Goal: Entertainment & Leisure: Browse casually

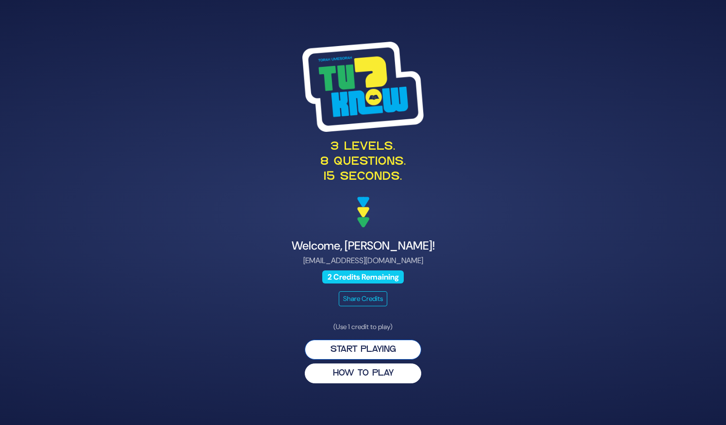
click at [378, 351] on button "Start Playing" at bounding box center [363, 350] width 116 height 20
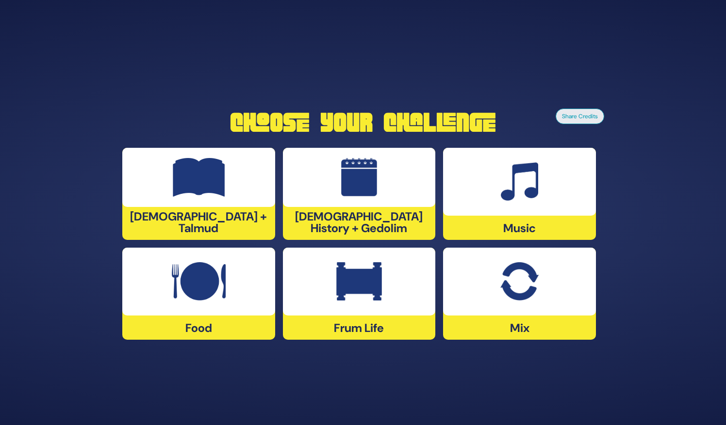
click at [443, 324] on div "Frum Life" at bounding box center [519, 294] width 153 height 92
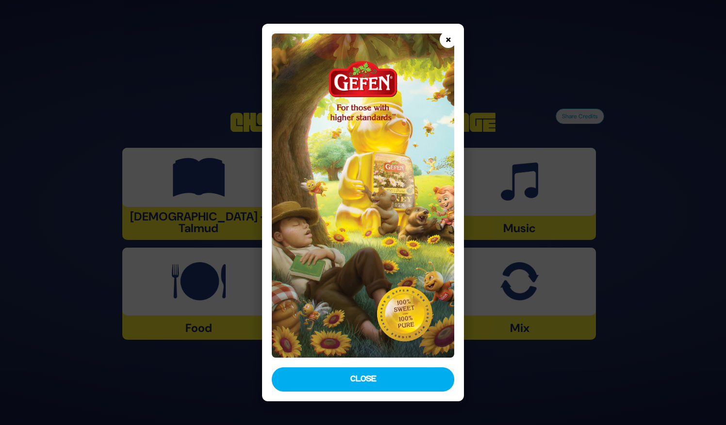
click at [446, 35] on button "×" at bounding box center [447, 39] width 17 height 17
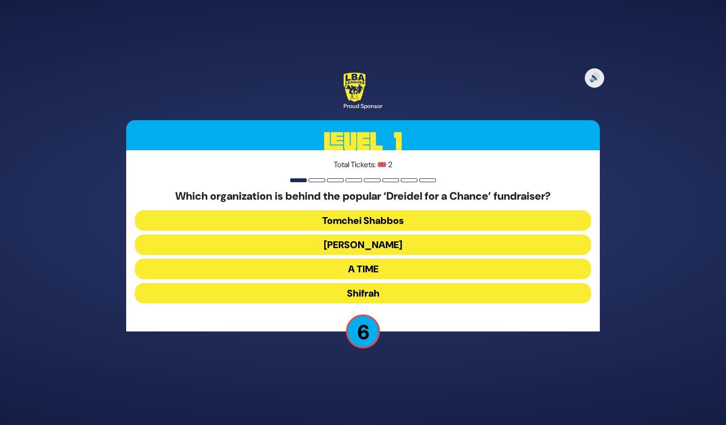
click at [391, 283] on button "A TIME" at bounding box center [363, 293] width 456 height 20
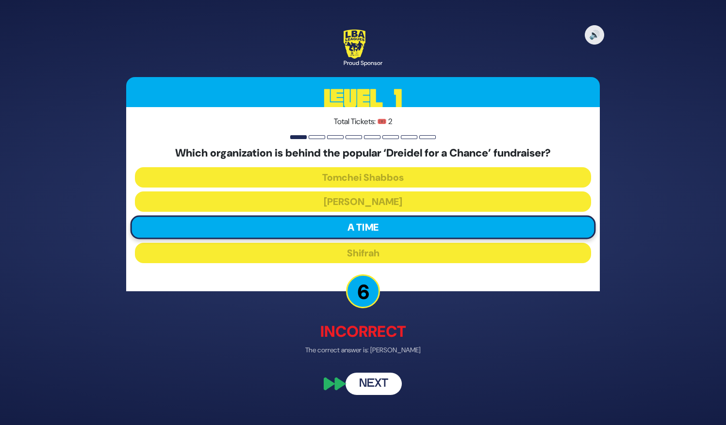
click at [367, 386] on button "Next" at bounding box center [373, 384] width 56 height 22
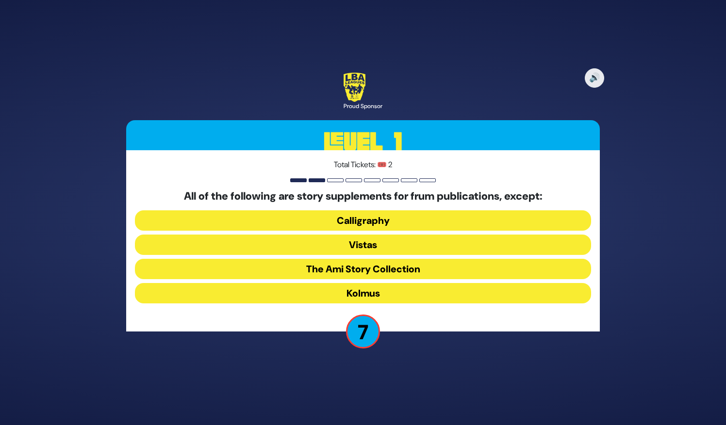
click at [374, 293] on button "Kolmus" at bounding box center [363, 293] width 456 height 20
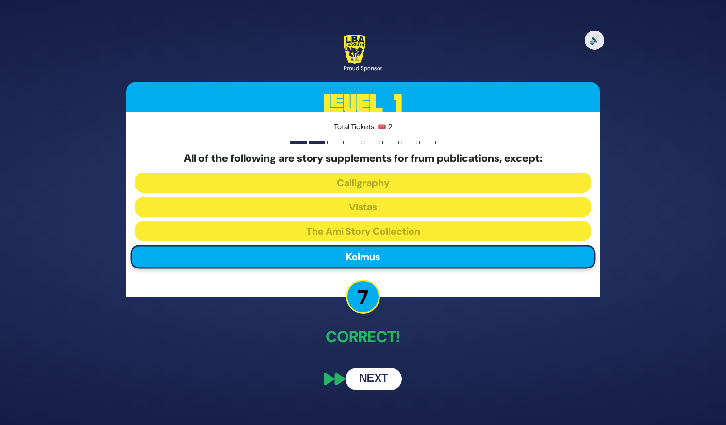
click at [373, 378] on button "Next" at bounding box center [373, 379] width 56 height 22
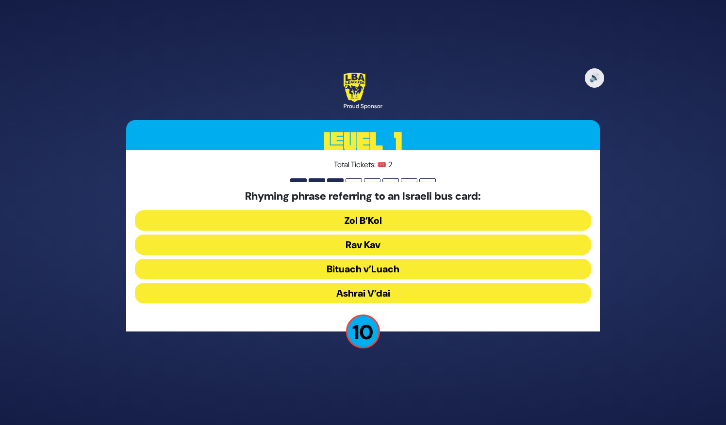
click at [362, 259] on button "Rav Kav" at bounding box center [363, 269] width 456 height 20
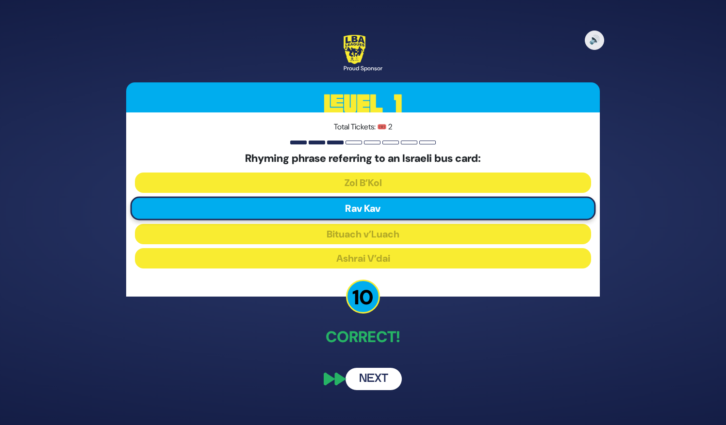
click at [375, 382] on button "Next" at bounding box center [373, 379] width 56 height 22
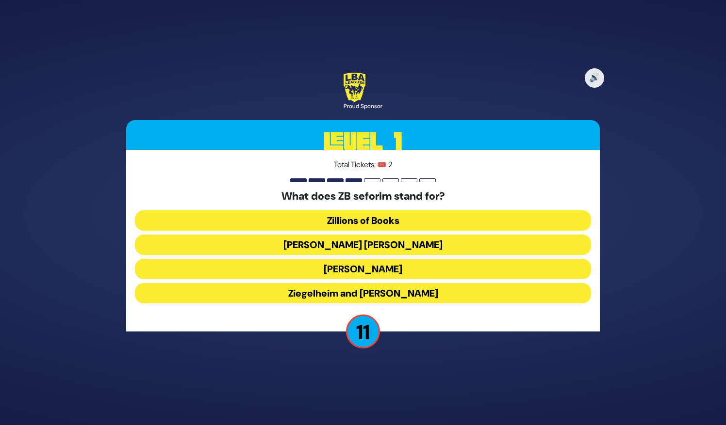
click at [379, 259] on button "Zundel Berman" at bounding box center [363, 269] width 456 height 20
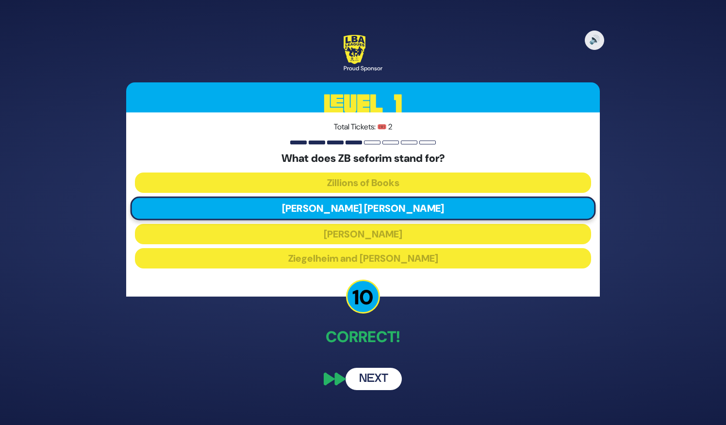
click at [376, 376] on button "Next" at bounding box center [373, 379] width 56 height 22
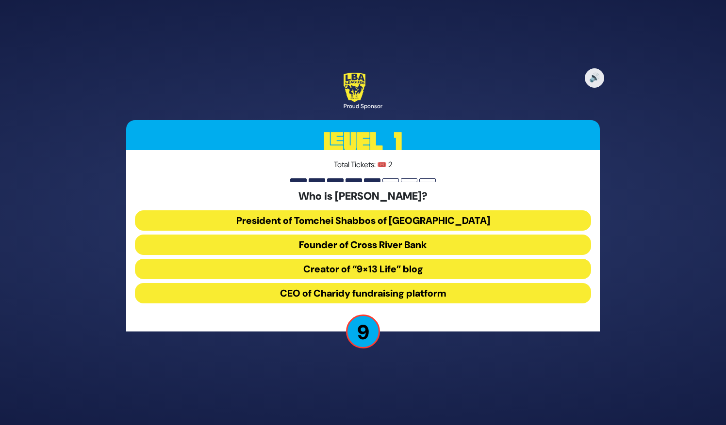
click at [360, 235] on button "President of Tomchei Shabbos of Rockland County" at bounding box center [363, 245] width 456 height 20
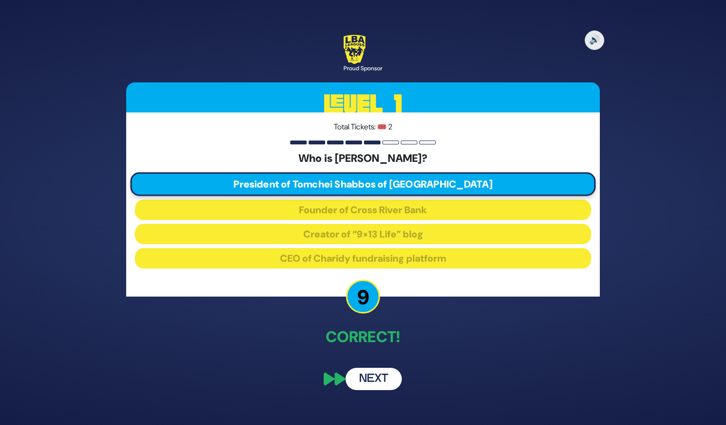
click at [371, 385] on button "Next" at bounding box center [373, 379] width 56 height 22
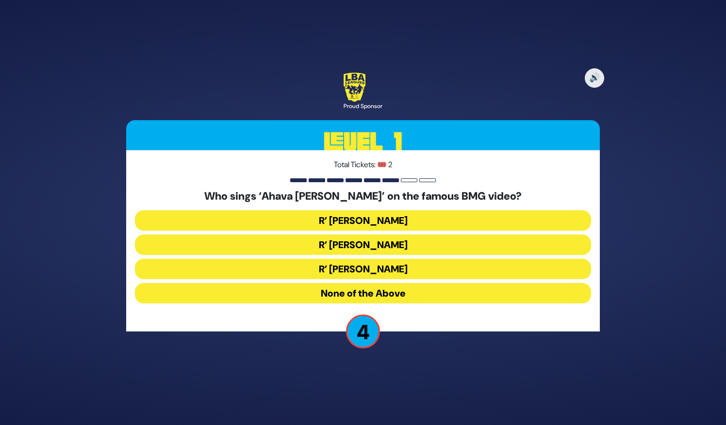
click at [391, 235] on button "R’ Abie Rotenberg" at bounding box center [363, 245] width 456 height 20
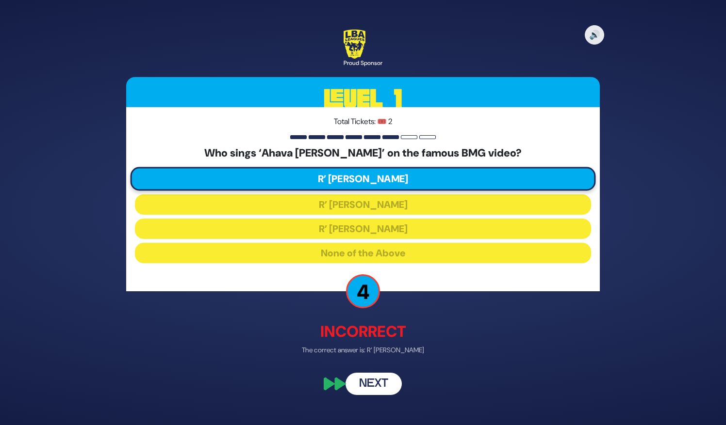
click at [365, 391] on button "Next" at bounding box center [373, 384] width 56 height 22
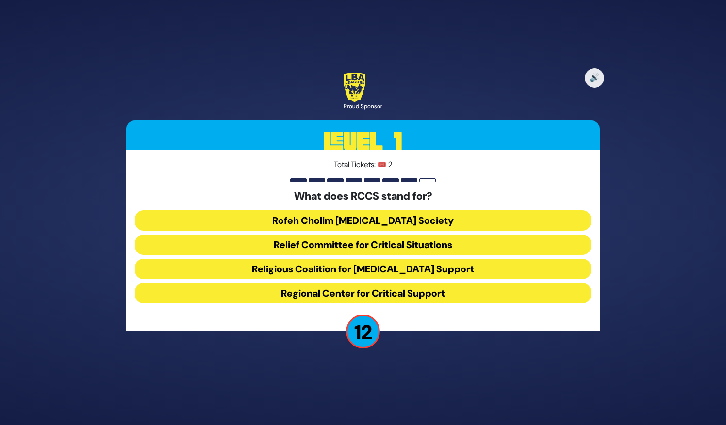
click at [343, 235] on button "Rofeh Cholim Cancer Society" at bounding box center [363, 245] width 456 height 20
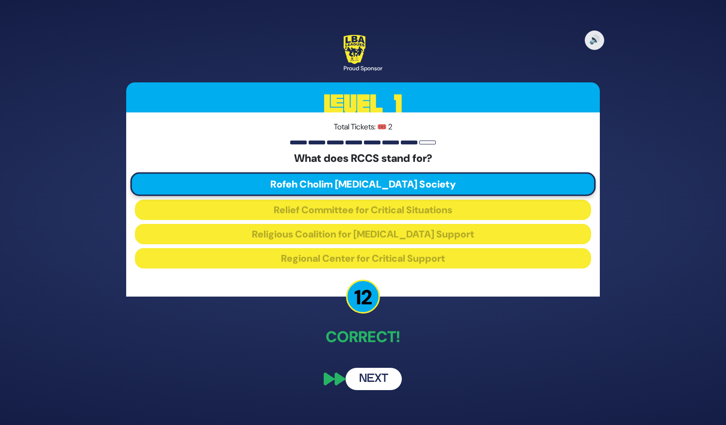
click at [364, 388] on button "Next" at bounding box center [373, 379] width 56 height 22
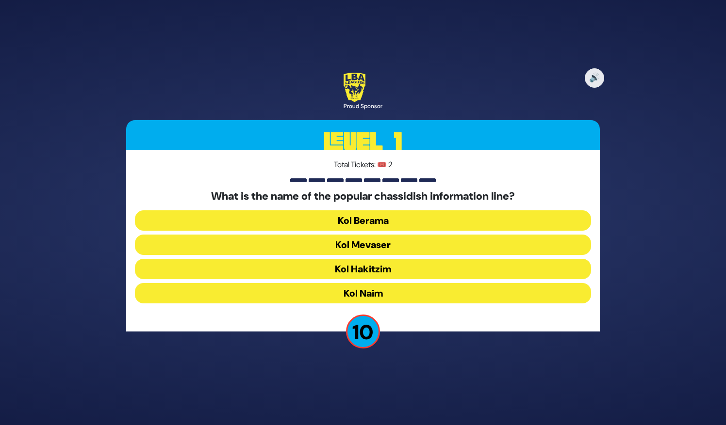
click at [407, 259] on button "Kol Mevaser" at bounding box center [363, 269] width 456 height 20
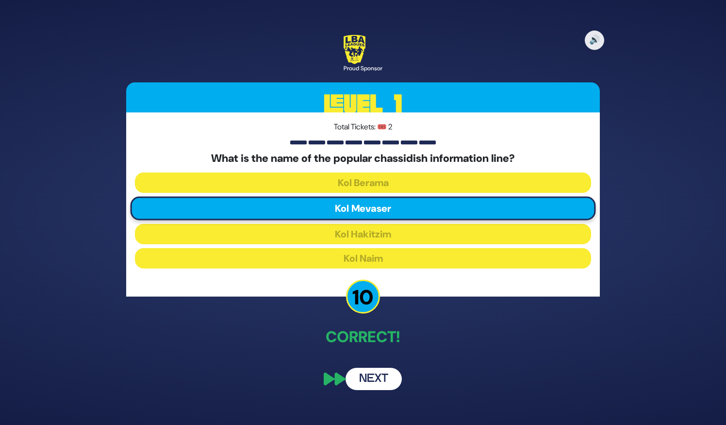
click at [372, 377] on button "Next" at bounding box center [373, 379] width 56 height 22
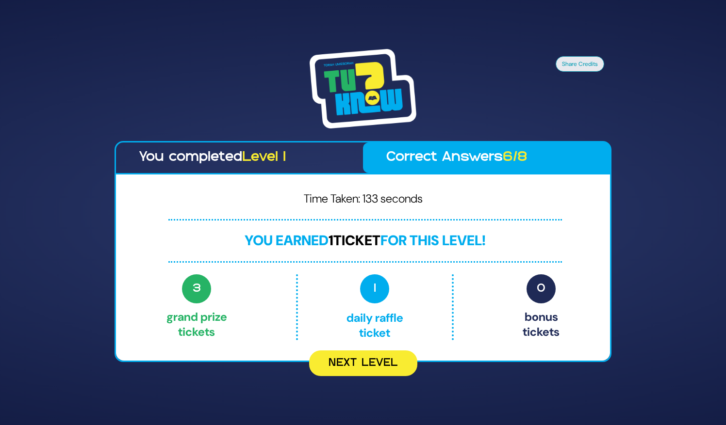
click at [340, 387] on div "Share Credits You completed Level 1 Correct Answers 6/8 Time Taken: 133 seconds…" at bounding box center [363, 212] width 726 height 425
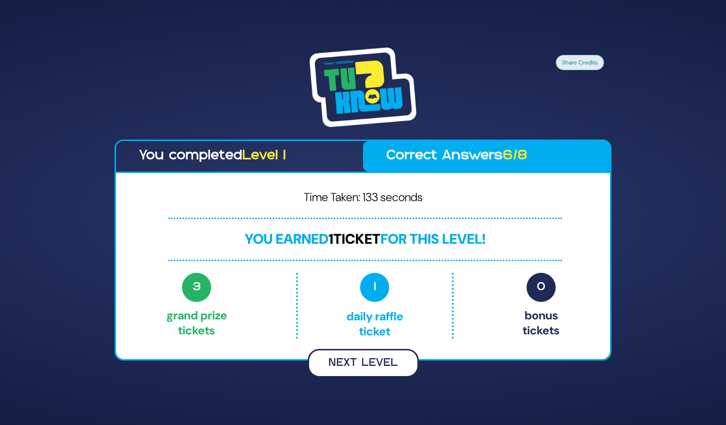
click at [346, 366] on button "Next Level" at bounding box center [362, 363] width 111 height 29
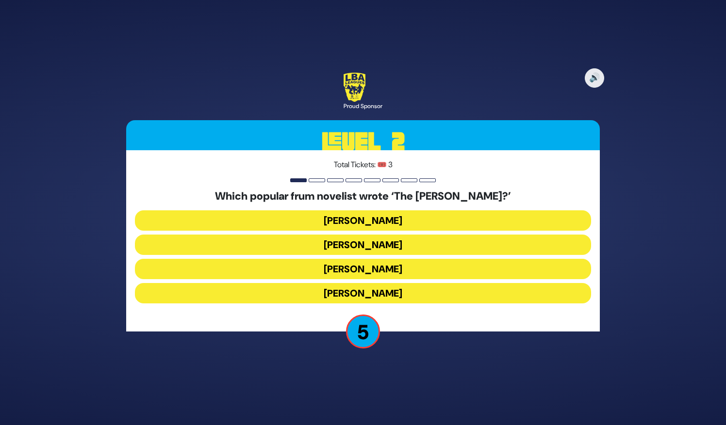
click at [369, 235] on button "Nachman Seltzer" at bounding box center [363, 245] width 456 height 20
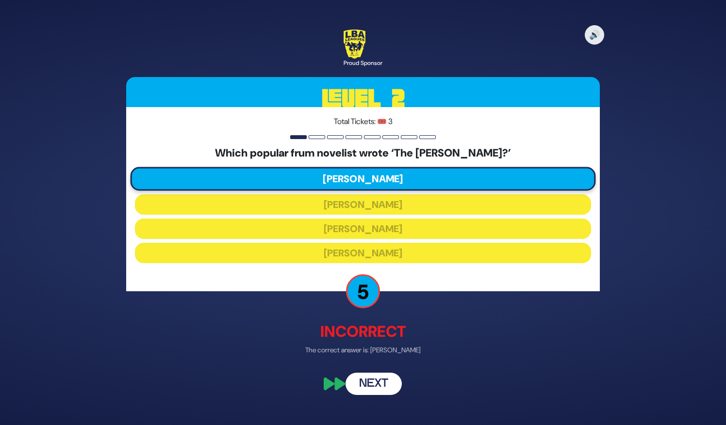
click at [379, 388] on button "Next" at bounding box center [373, 384] width 56 height 22
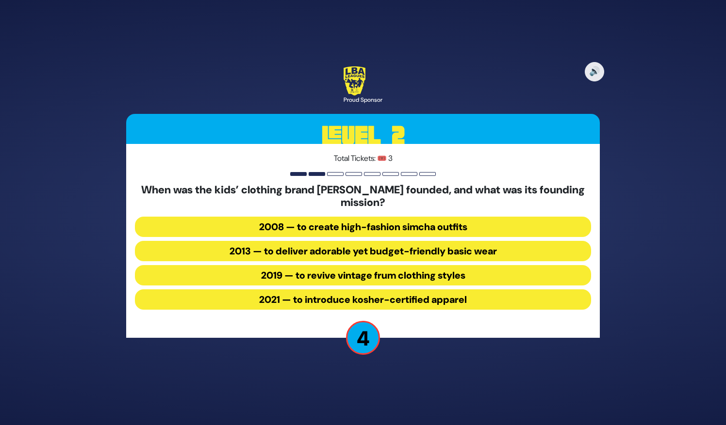
click at [367, 265] on button "2013 — to deliver adorable yet budget-friendly basic wear" at bounding box center [363, 275] width 456 height 20
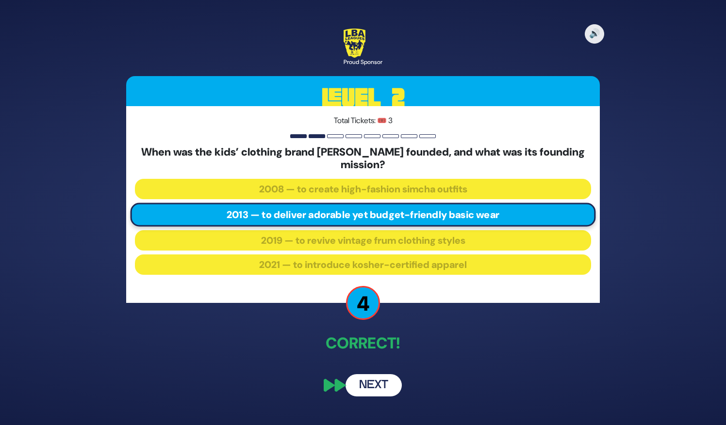
click at [379, 385] on button "Next" at bounding box center [373, 385] width 56 height 22
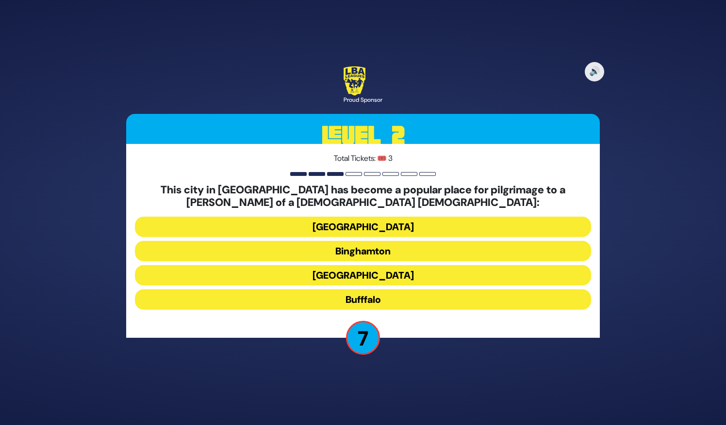
click at [375, 290] on button "Rochester" at bounding box center [363, 300] width 456 height 20
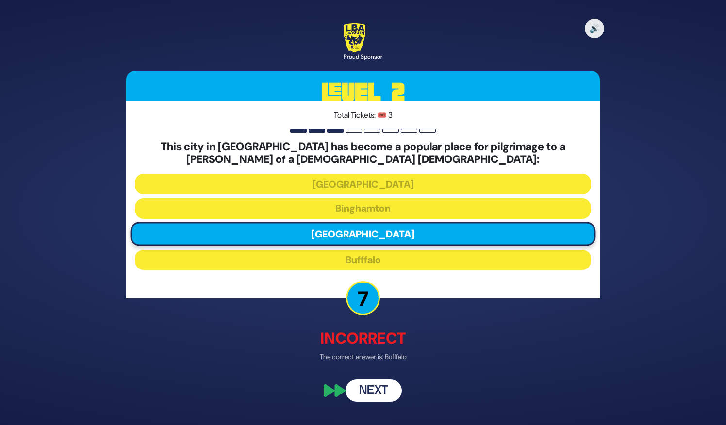
click at [373, 391] on button "Next" at bounding box center [373, 391] width 56 height 22
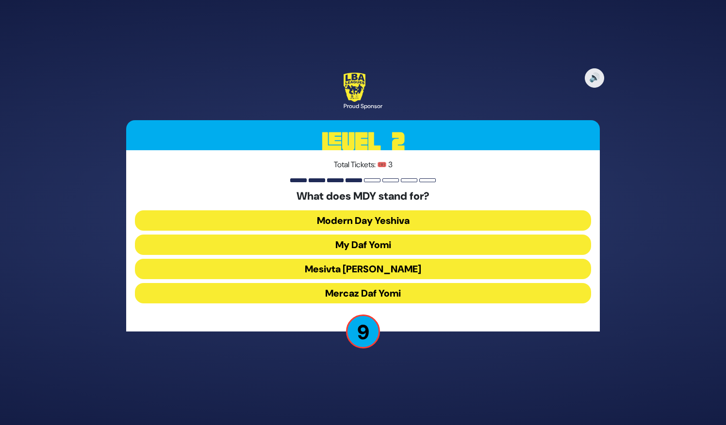
click at [364, 290] on button "Mercaz Daf Yomi" at bounding box center [363, 293] width 456 height 20
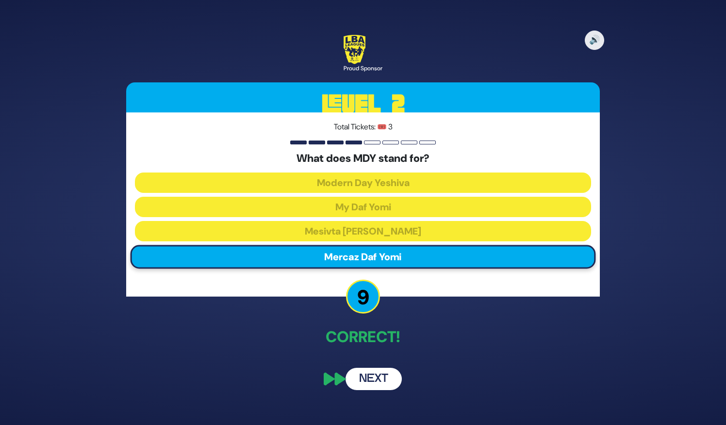
click at [375, 372] on button "Next" at bounding box center [373, 379] width 56 height 22
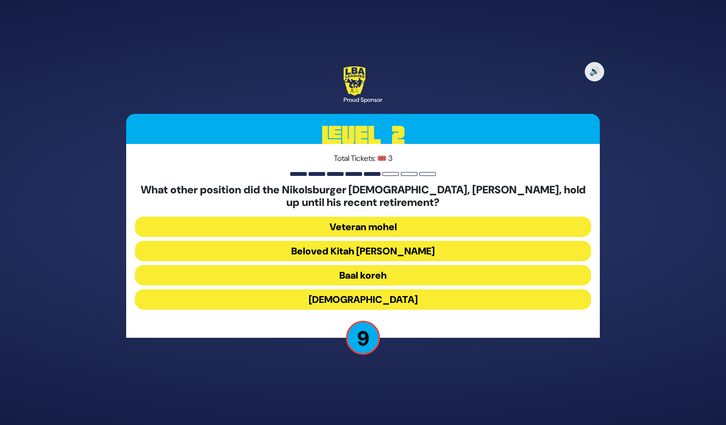
click at [402, 265] on button "Beloved Kitah Aleph Rebbi" at bounding box center [363, 275] width 456 height 20
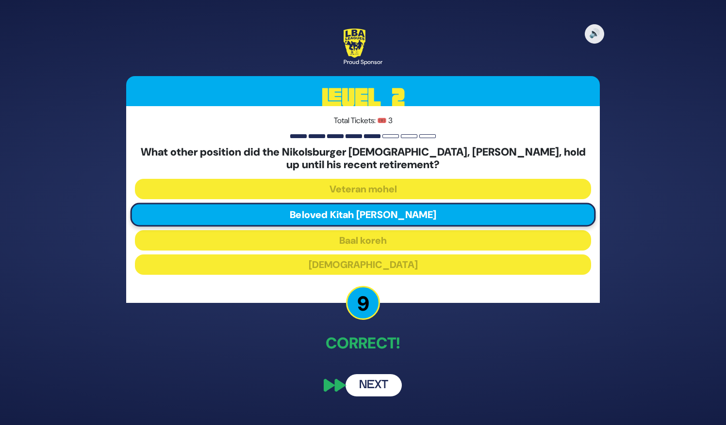
click at [380, 381] on button "Next" at bounding box center [373, 385] width 56 height 22
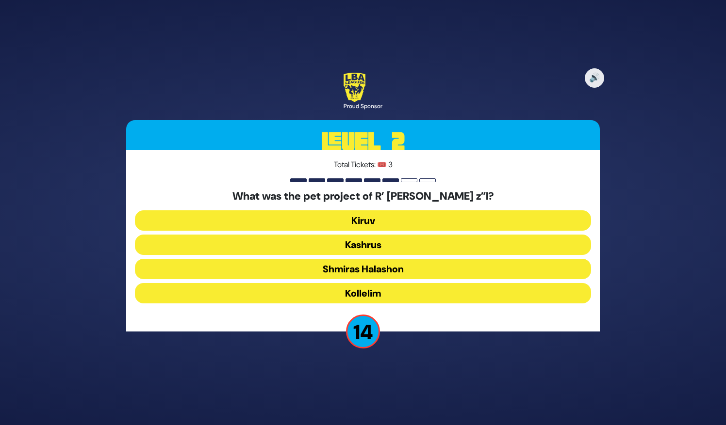
click at [401, 303] on button "Kollelim" at bounding box center [363, 293] width 456 height 20
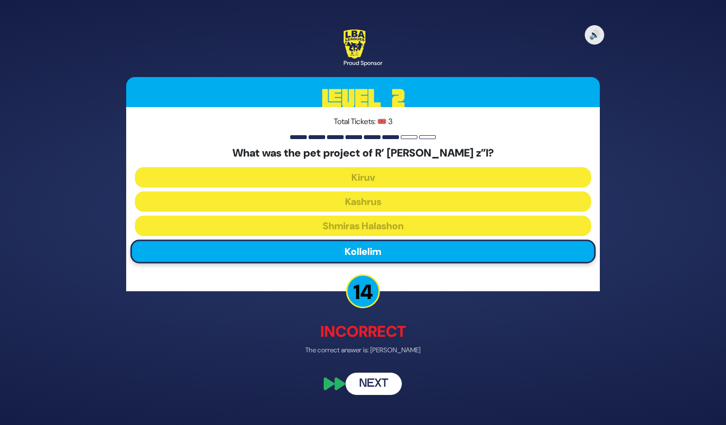
click at [375, 382] on button "Next" at bounding box center [373, 384] width 56 height 22
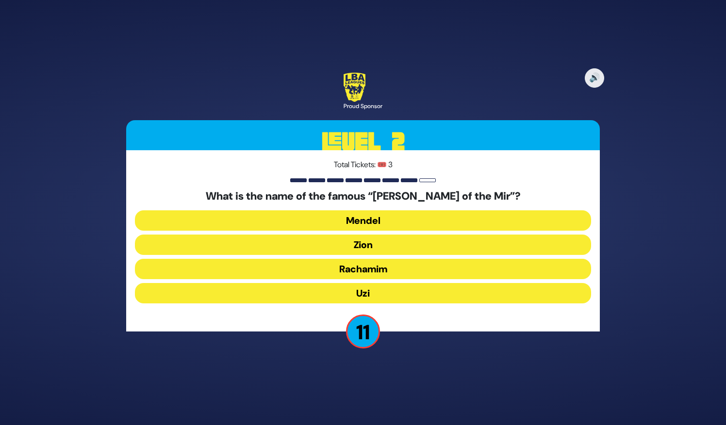
click at [393, 291] on button "Uzi" at bounding box center [363, 293] width 456 height 20
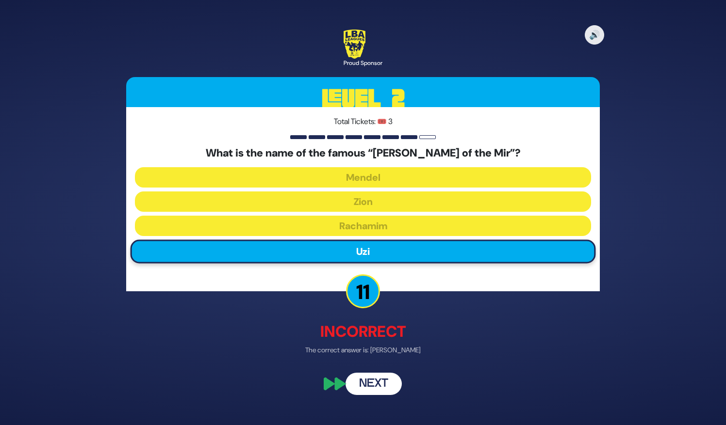
click at [370, 376] on button "Next" at bounding box center [373, 384] width 56 height 22
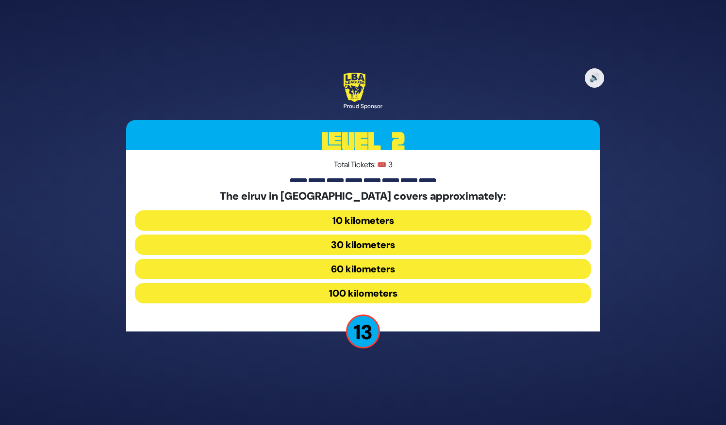
click at [362, 292] on button "100 kilometers" at bounding box center [363, 293] width 456 height 20
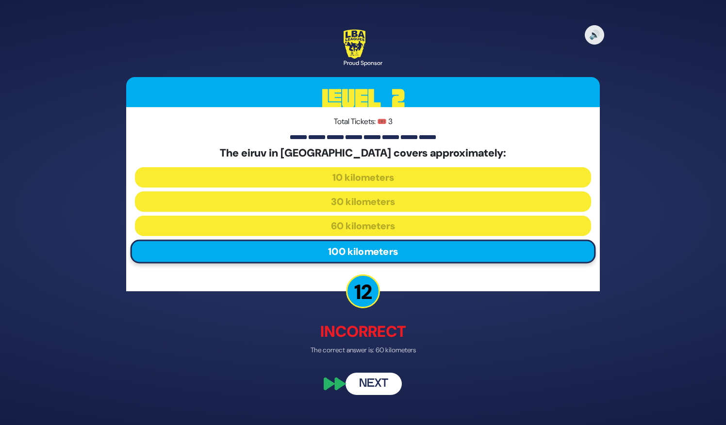
click at [370, 381] on button "Next" at bounding box center [373, 384] width 56 height 22
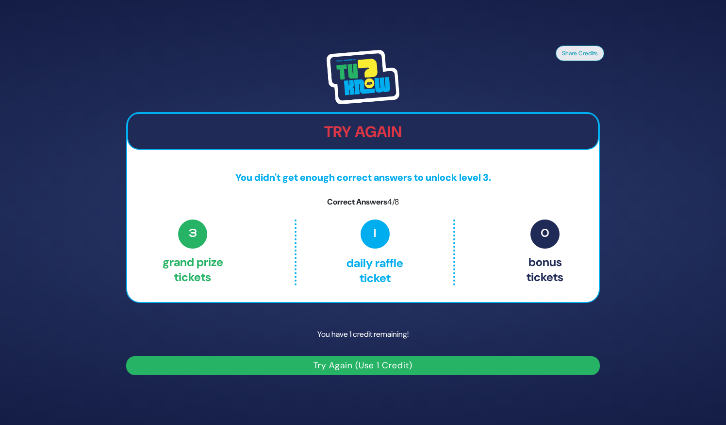
click at [395, 369] on button "Try Again (Use 1 Credit)" at bounding box center [362, 365] width 473 height 19
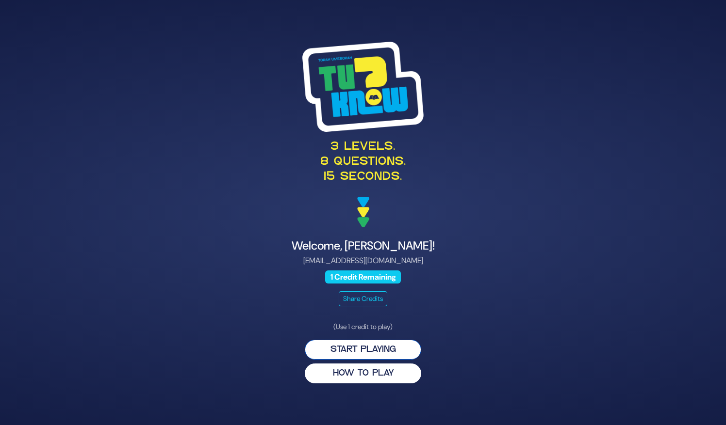
click at [372, 353] on button "Start Playing" at bounding box center [363, 350] width 116 height 20
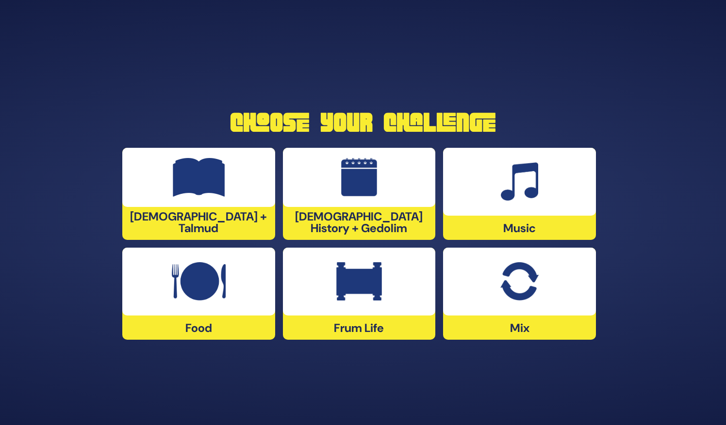
click at [182, 313] on div at bounding box center [198, 282] width 153 height 68
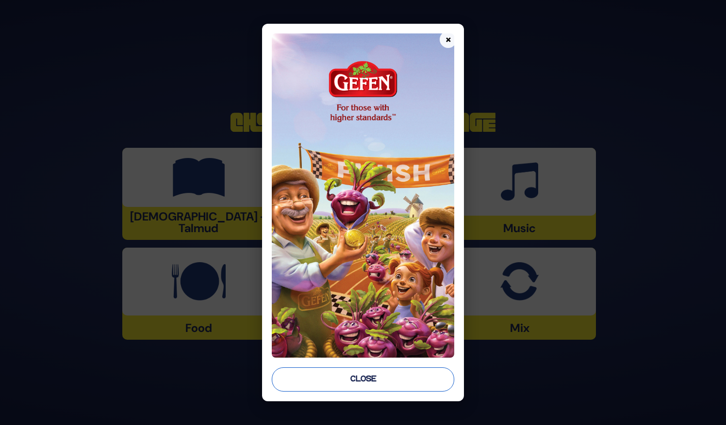
click at [336, 382] on button "Close" at bounding box center [363, 380] width 182 height 24
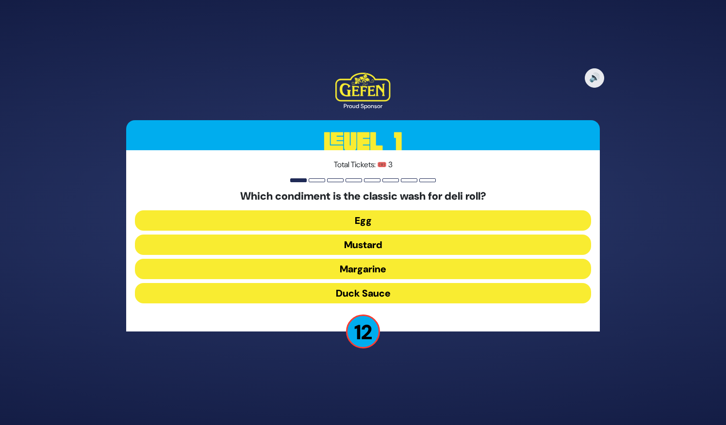
click at [355, 259] on button "Mustard" at bounding box center [363, 269] width 456 height 20
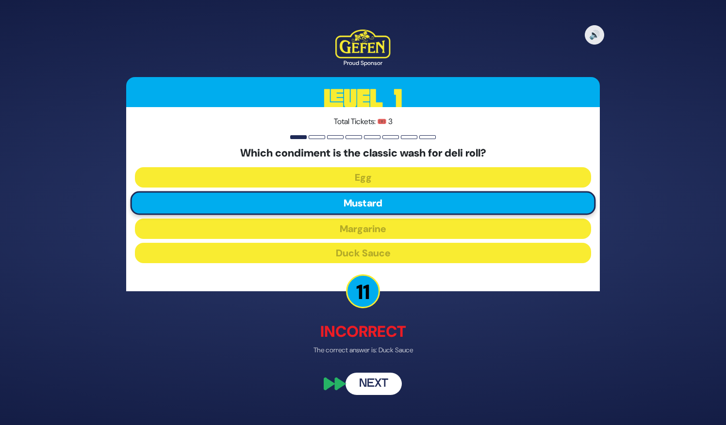
click at [367, 376] on button "Next" at bounding box center [373, 384] width 56 height 22
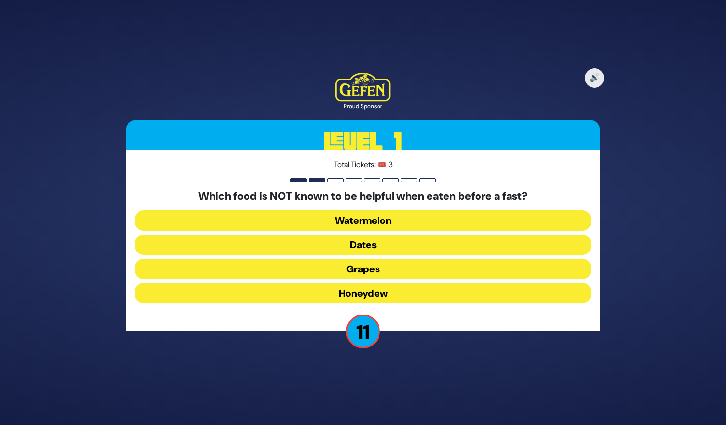
click at [375, 291] on button "Honeydew" at bounding box center [363, 293] width 456 height 20
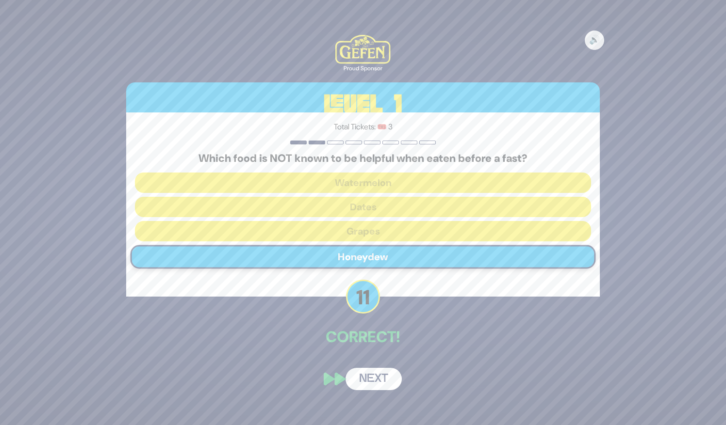
click at [382, 382] on button "Next" at bounding box center [373, 379] width 56 height 22
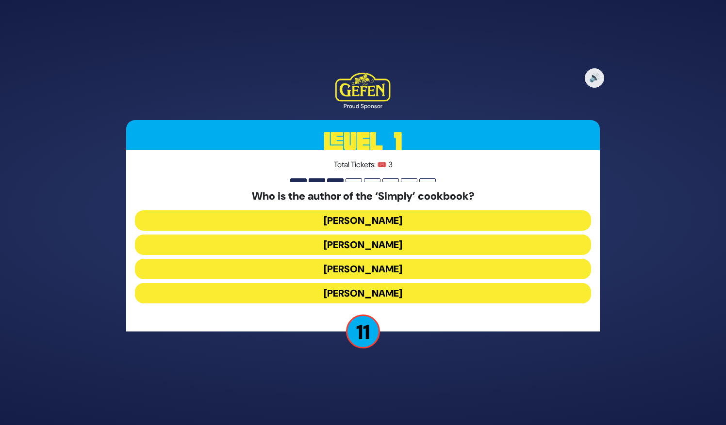
click at [382, 291] on button "[PERSON_NAME]" at bounding box center [363, 293] width 456 height 20
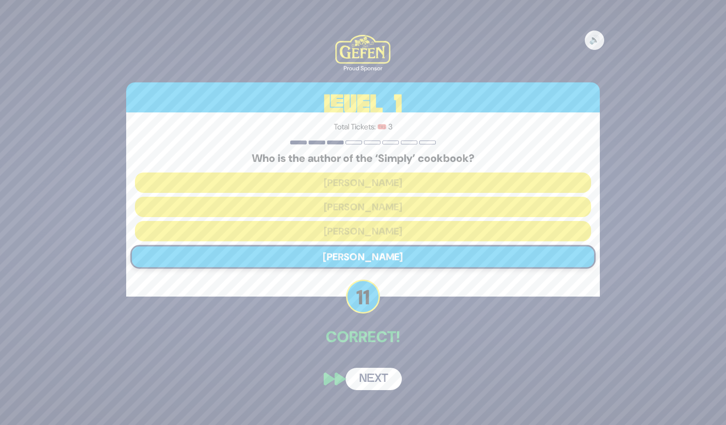
click at [371, 375] on button "Next" at bounding box center [373, 379] width 56 height 22
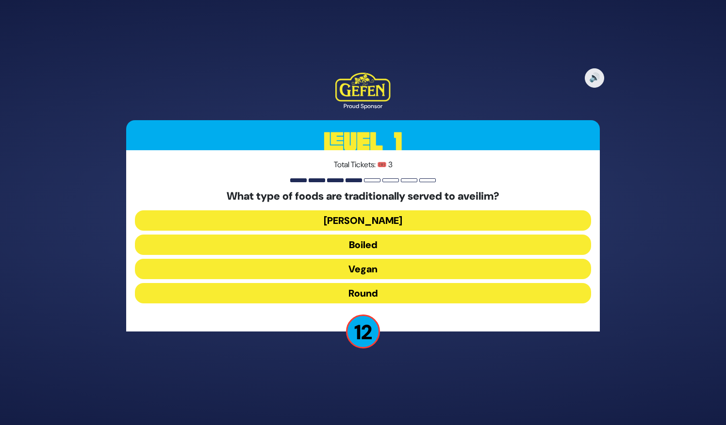
click at [371, 292] on button "Round" at bounding box center [363, 293] width 456 height 20
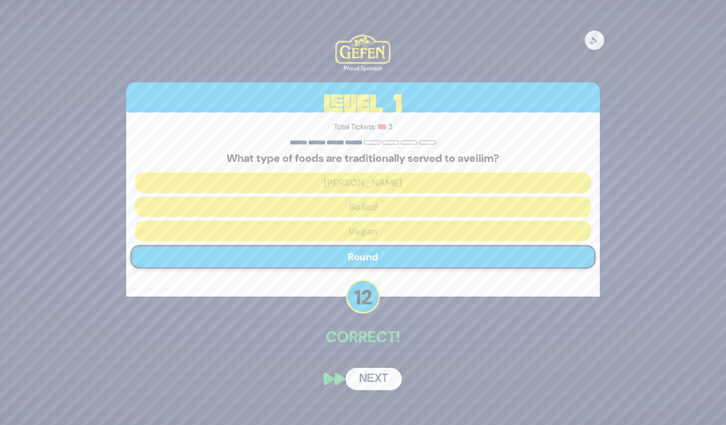
click at [372, 377] on button "Next" at bounding box center [373, 379] width 56 height 22
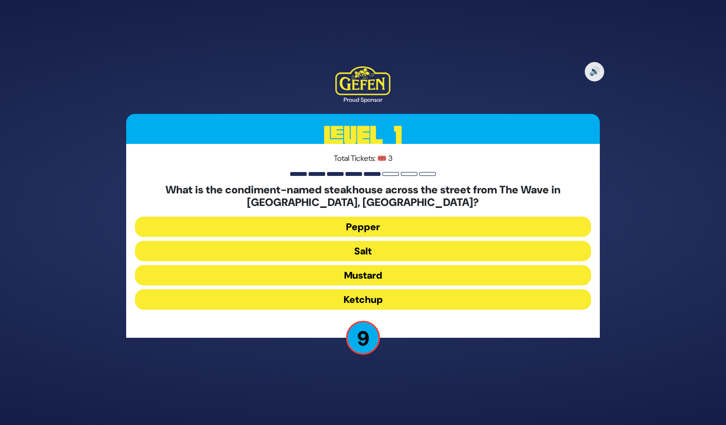
click at [381, 265] on button "Salt" at bounding box center [363, 275] width 456 height 20
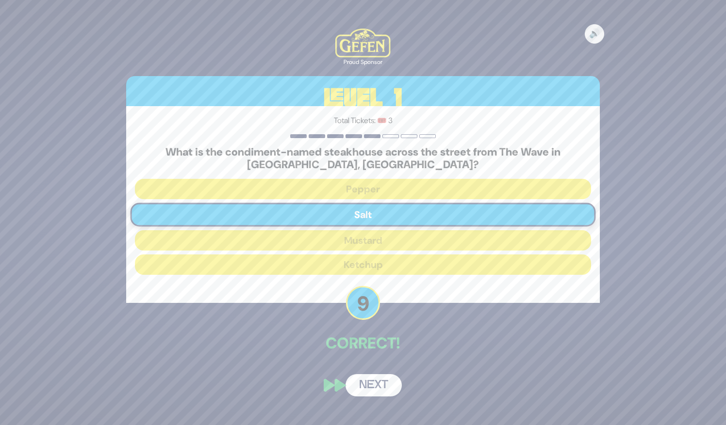
click at [369, 388] on button "Next" at bounding box center [373, 385] width 56 height 22
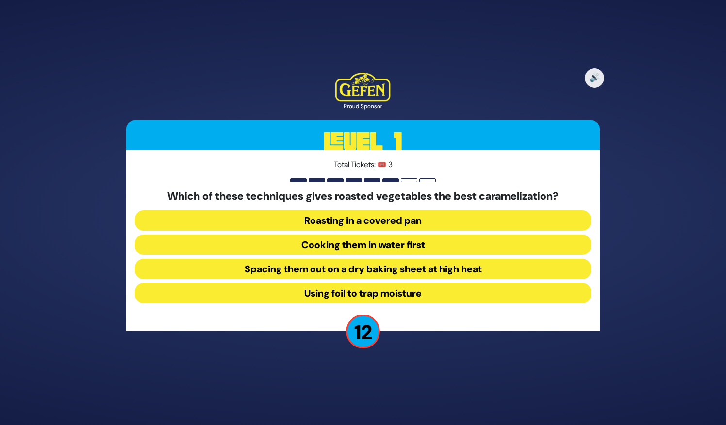
click at [375, 283] on button "Spacing them out on a dry baking sheet at high heat" at bounding box center [363, 293] width 456 height 20
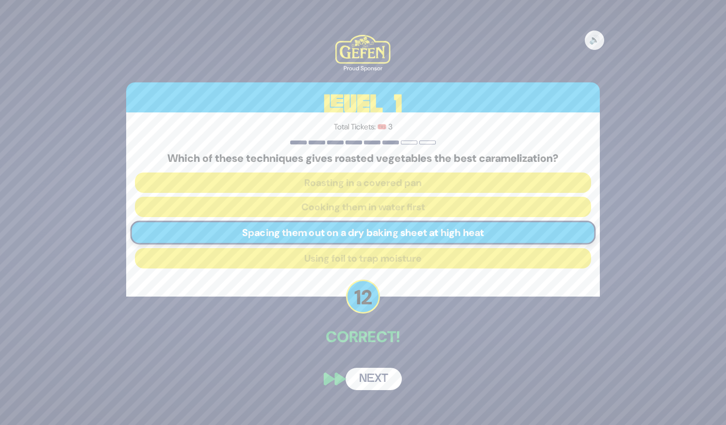
click at [358, 378] on button "Next" at bounding box center [373, 379] width 56 height 22
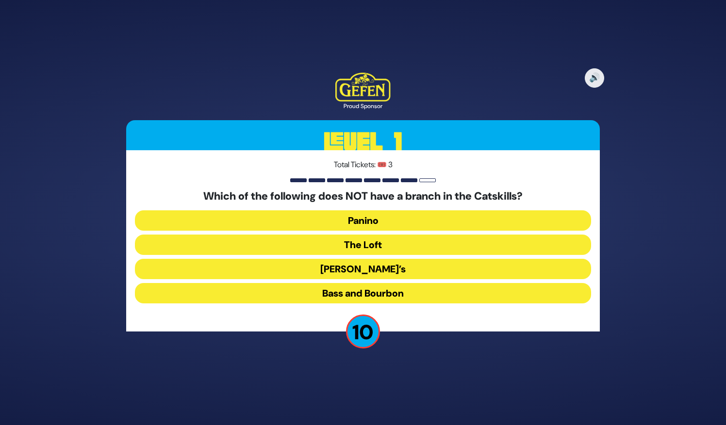
click at [370, 298] on button "Bass and Bourbon" at bounding box center [363, 293] width 456 height 20
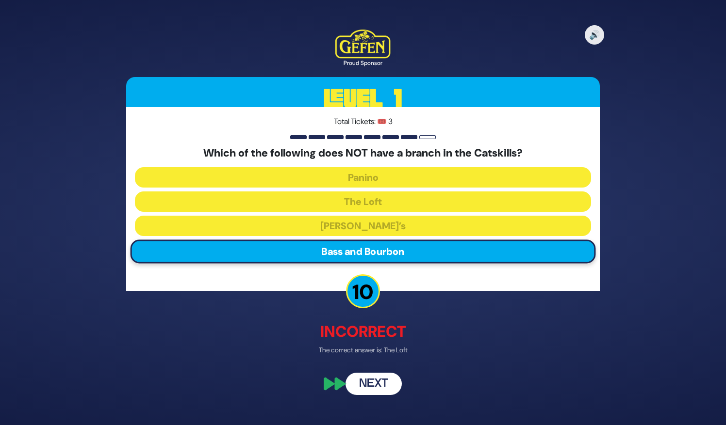
click at [365, 381] on button "Next" at bounding box center [373, 384] width 56 height 22
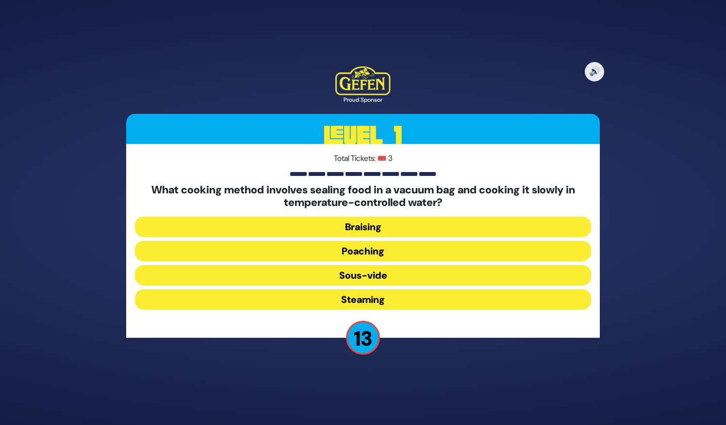
click at [367, 290] on button "Sous-vide" at bounding box center [363, 300] width 456 height 20
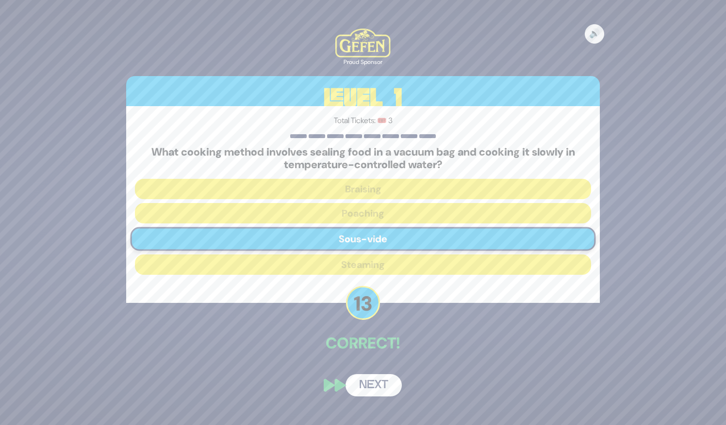
click at [362, 369] on div "🔊 Proud Sponsor Level 1 Total Tickets: 🎟️ 3 What cooking method involves sealin…" at bounding box center [362, 213] width 497 height 392
click at [362, 382] on button "Next" at bounding box center [373, 385] width 56 height 22
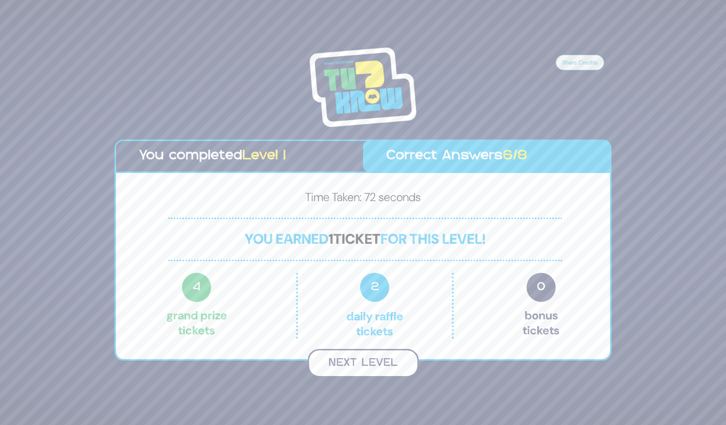
click at [351, 362] on button "Next Level" at bounding box center [362, 363] width 111 height 29
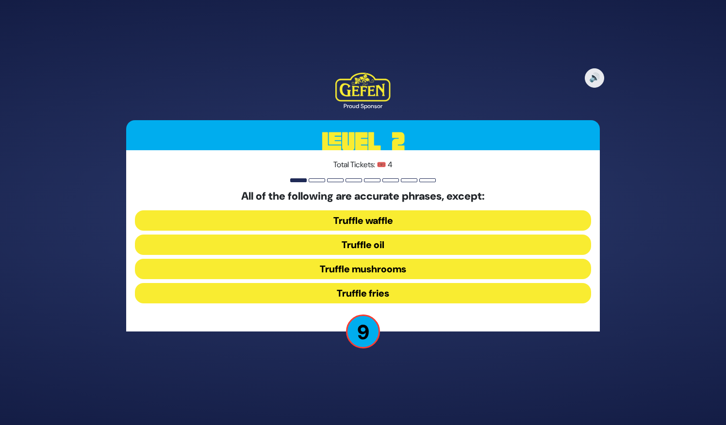
click at [376, 283] on button "Truffle mushrooms" at bounding box center [363, 293] width 456 height 20
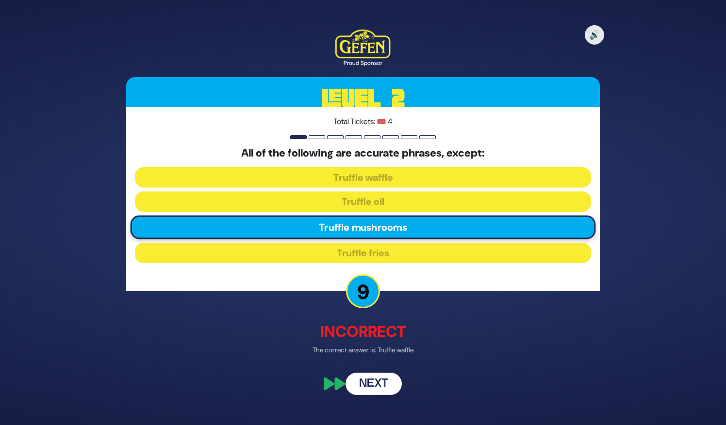
click at [368, 387] on button "Next" at bounding box center [373, 384] width 56 height 22
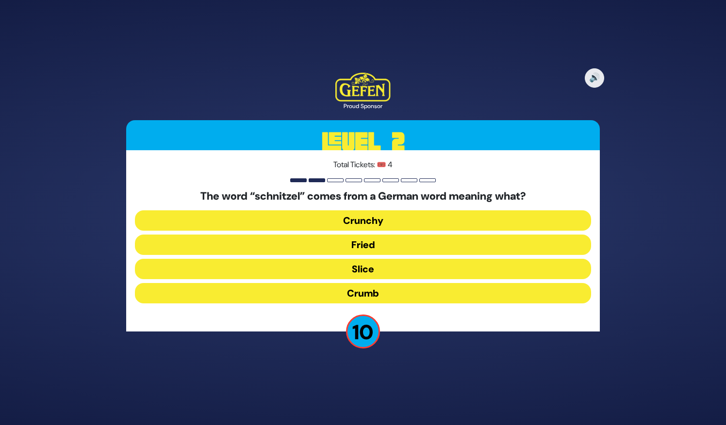
click at [376, 292] on button "Crumb" at bounding box center [363, 293] width 456 height 20
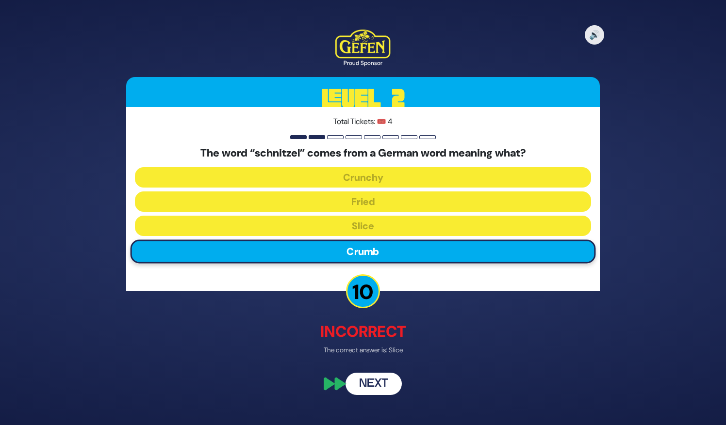
click at [376, 388] on button "Next" at bounding box center [373, 384] width 56 height 22
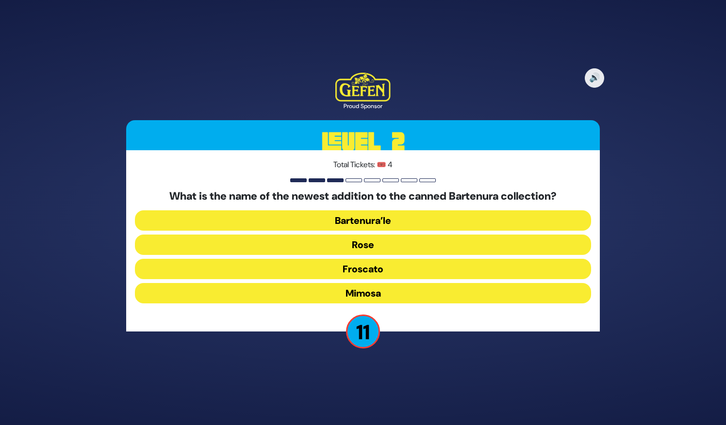
click at [397, 235] on button "Bartenura’le" at bounding box center [363, 245] width 456 height 20
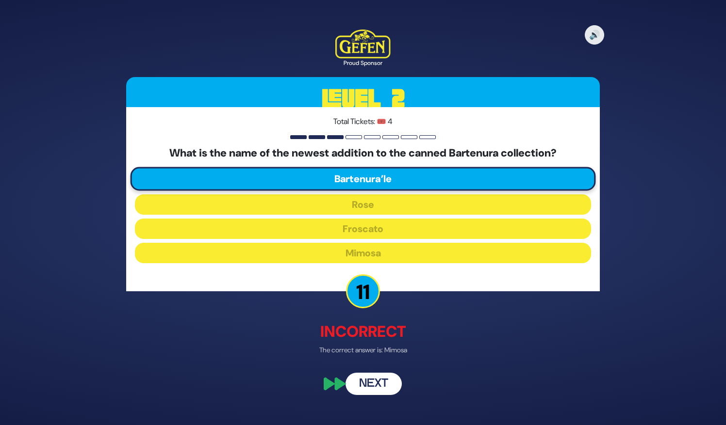
click at [364, 378] on button "Next" at bounding box center [373, 384] width 56 height 22
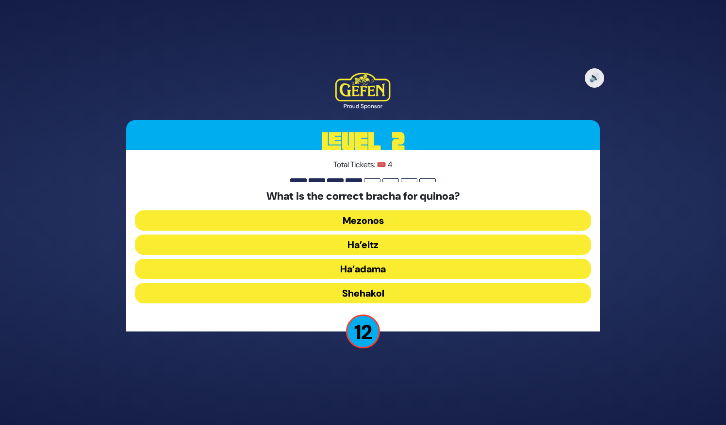
click at [368, 283] on button "Ha’adama" at bounding box center [363, 293] width 456 height 20
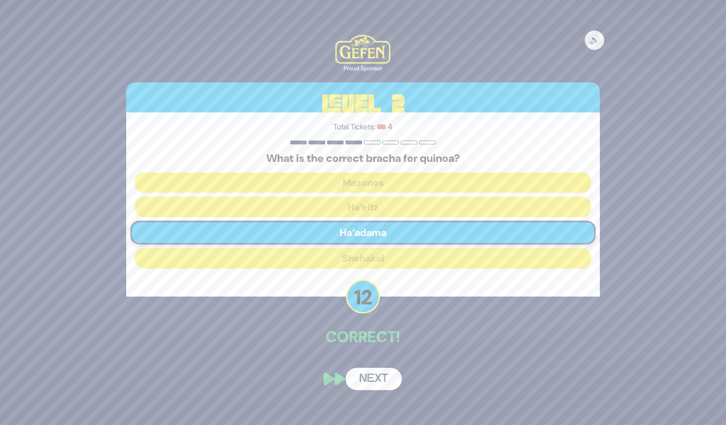
click at [365, 372] on button "Next" at bounding box center [373, 379] width 56 height 22
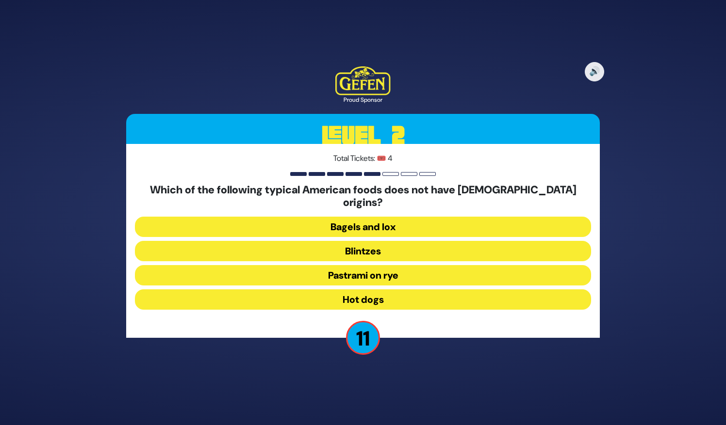
click at [391, 293] on button "Hot dogs" at bounding box center [363, 300] width 456 height 20
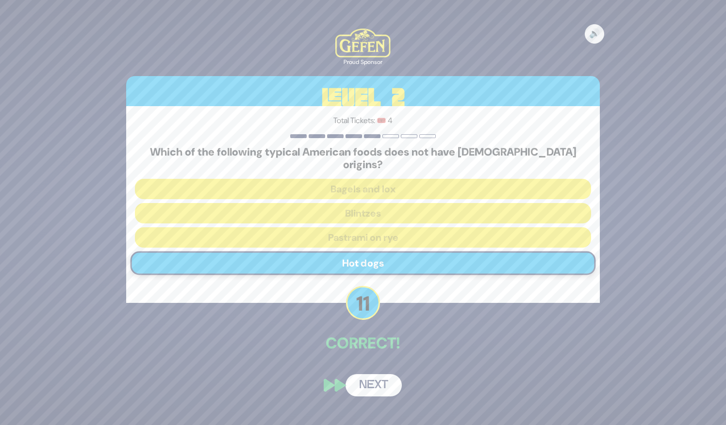
click at [370, 377] on button "Next" at bounding box center [373, 385] width 56 height 22
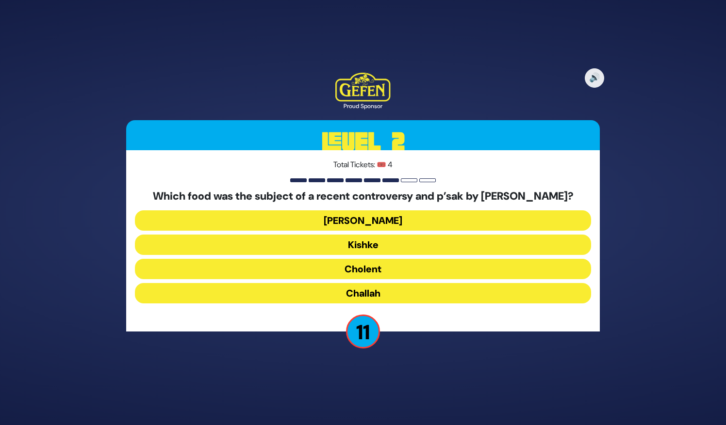
click at [374, 283] on button "Cholent" at bounding box center [363, 293] width 456 height 20
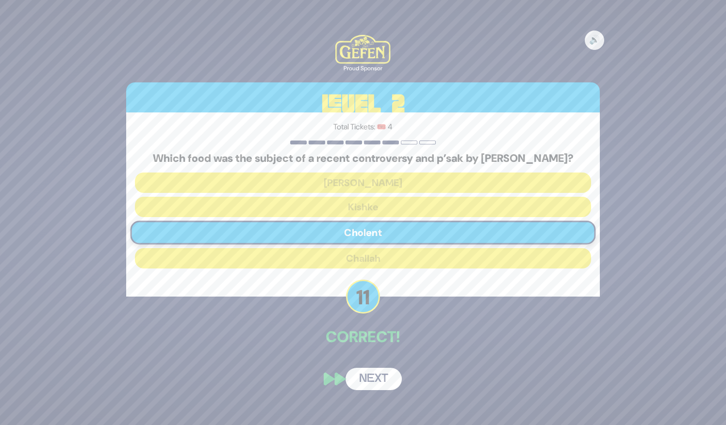
click at [374, 384] on button "Next" at bounding box center [373, 379] width 56 height 22
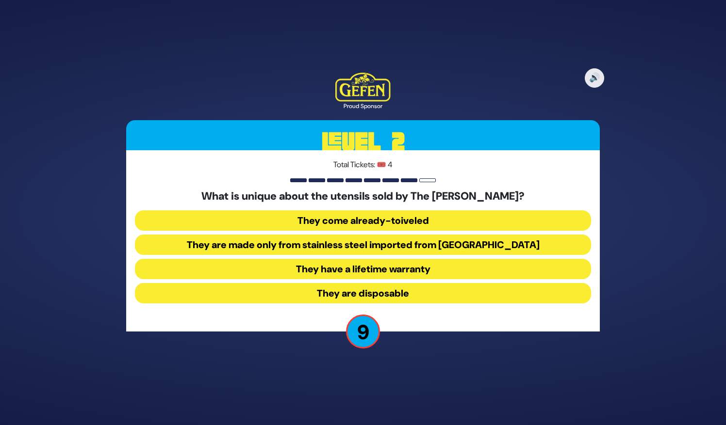
click at [411, 235] on button "They come already-toiveled" at bounding box center [363, 245] width 456 height 20
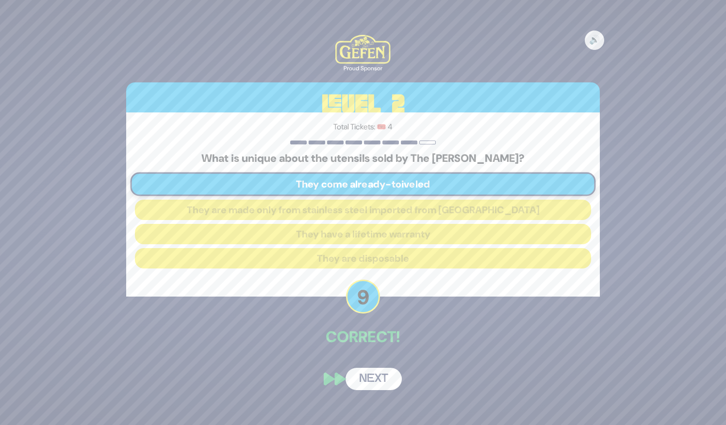
click at [374, 381] on button "Next" at bounding box center [373, 379] width 56 height 22
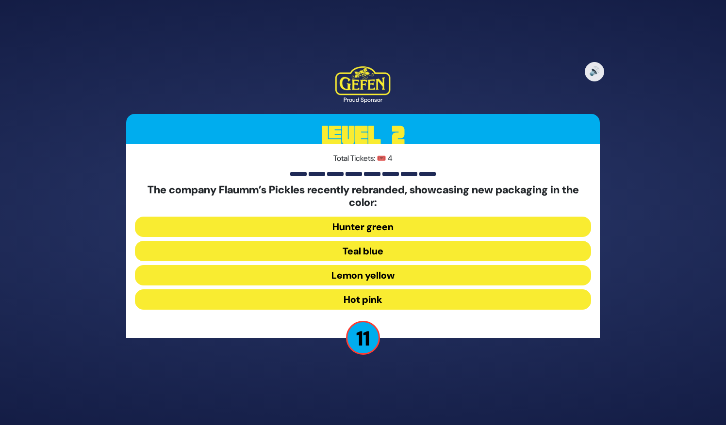
click at [357, 295] on button "Hot pink" at bounding box center [363, 300] width 456 height 20
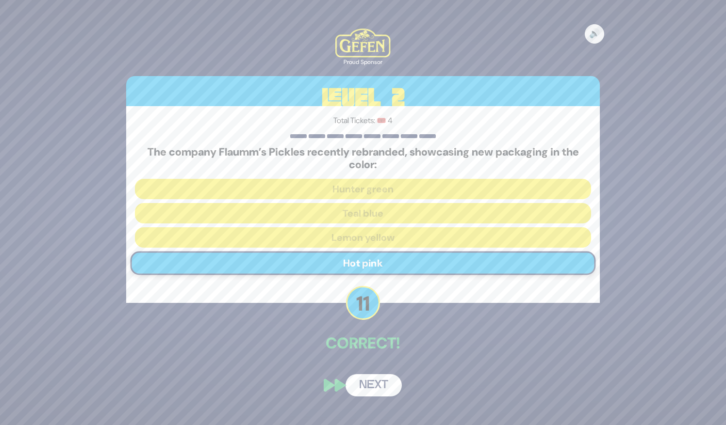
click at [365, 384] on button "Next" at bounding box center [373, 385] width 56 height 22
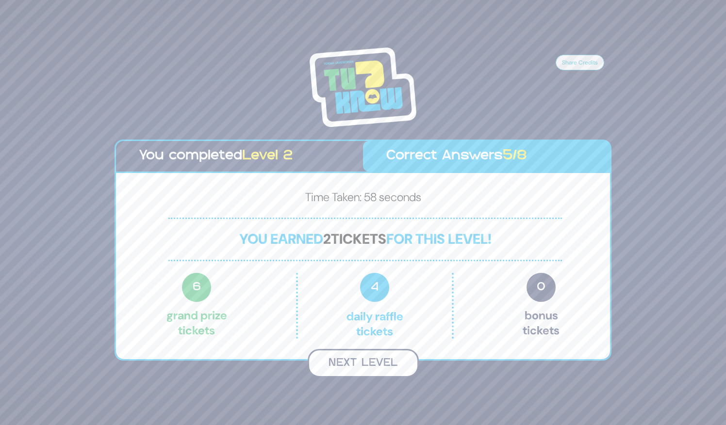
click at [358, 358] on button "Next Level" at bounding box center [362, 363] width 111 height 29
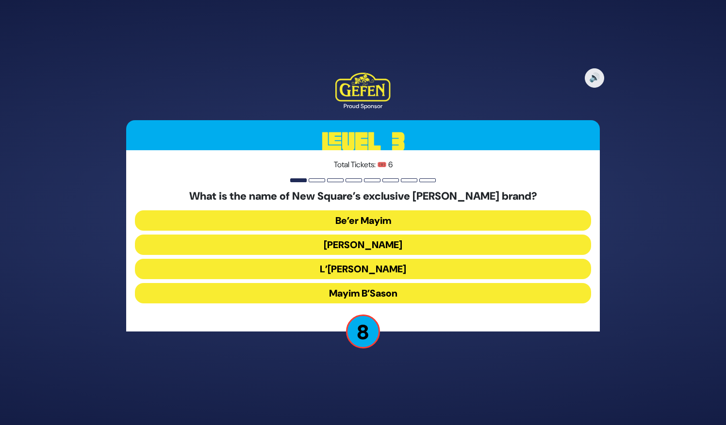
click at [387, 259] on button "[PERSON_NAME]" at bounding box center [363, 269] width 456 height 20
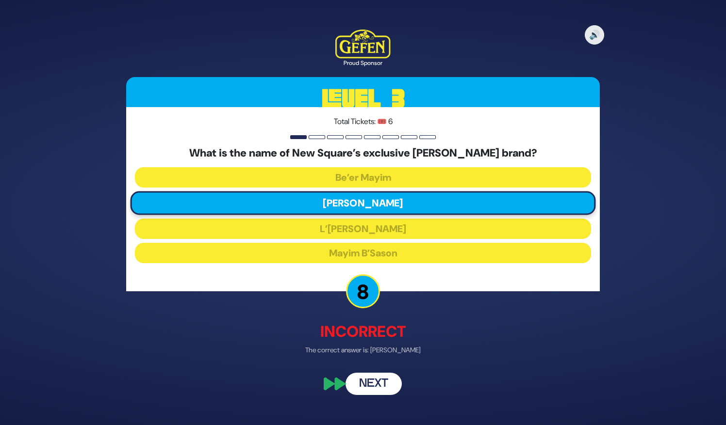
click at [362, 379] on button "Next" at bounding box center [373, 384] width 56 height 22
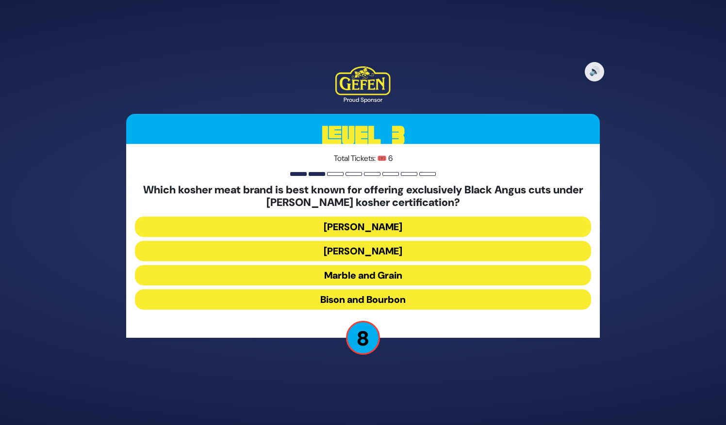
click at [362, 241] on button "[PERSON_NAME]" at bounding box center [363, 251] width 456 height 20
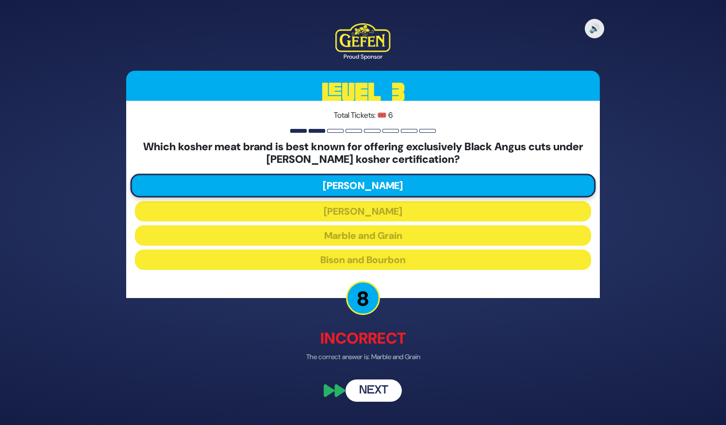
click at [363, 384] on button "Next" at bounding box center [373, 391] width 56 height 22
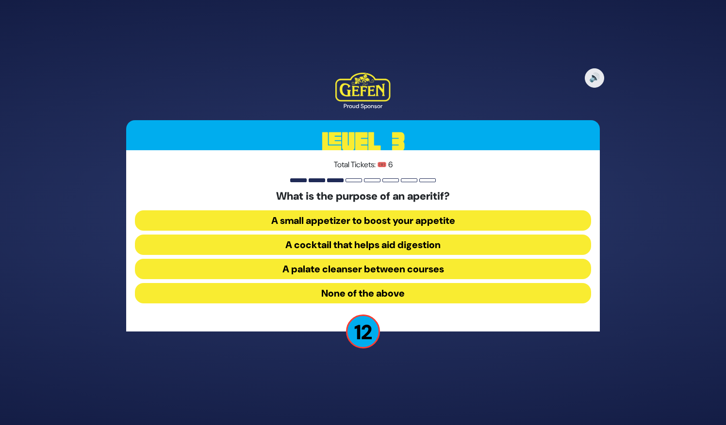
click at [348, 259] on button "A cocktail that helps aid digestion" at bounding box center [363, 269] width 456 height 20
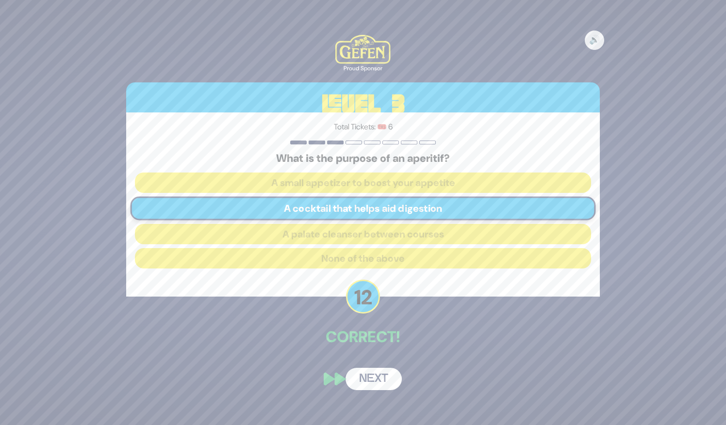
click at [368, 382] on button "Next" at bounding box center [373, 379] width 56 height 22
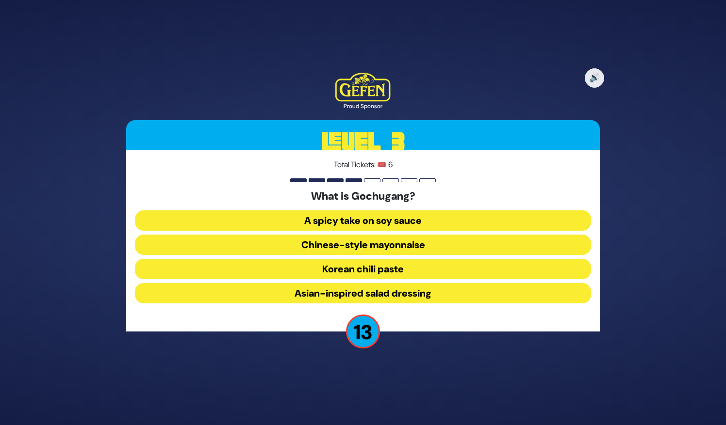
click at [381, 283] on button "Korean chili paste" at bounding box center [363, 293] width 456 height 20
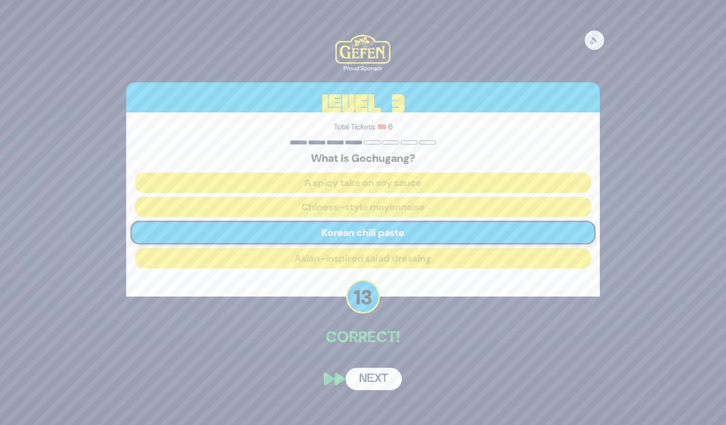
click at [373, 387] on button "Next" at bounding box center [373, 379] width 56 height 22
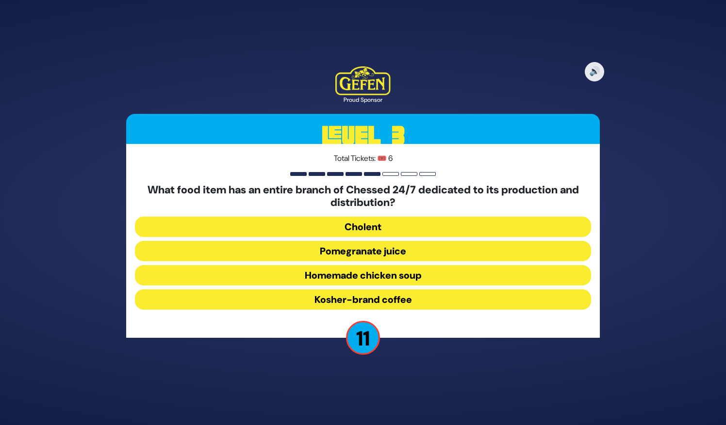
click at [372, 290] on button "Homemade chicken soup" at bounding box center [363, 300] width 456 height 20
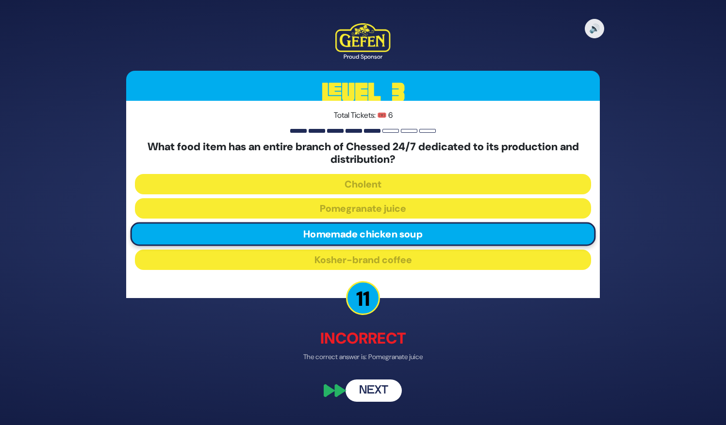
click at [370, 388] on button "Next" at bounding box center [373, 391] width 56 height 22
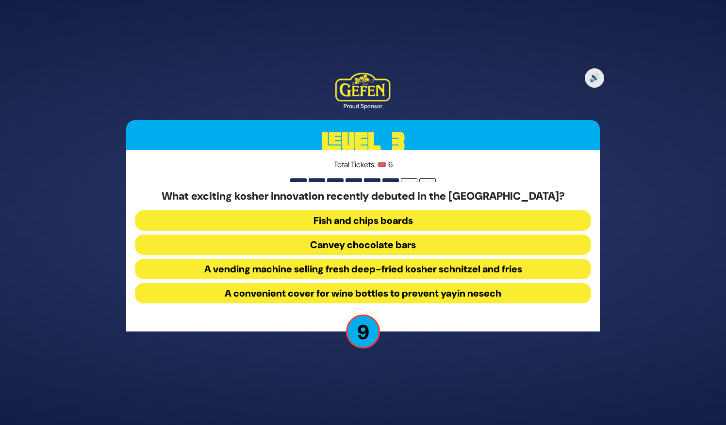
click at [368, 259] on button "Canvey chocolate bars" at bounding box center [363, 269] width 456 height 20
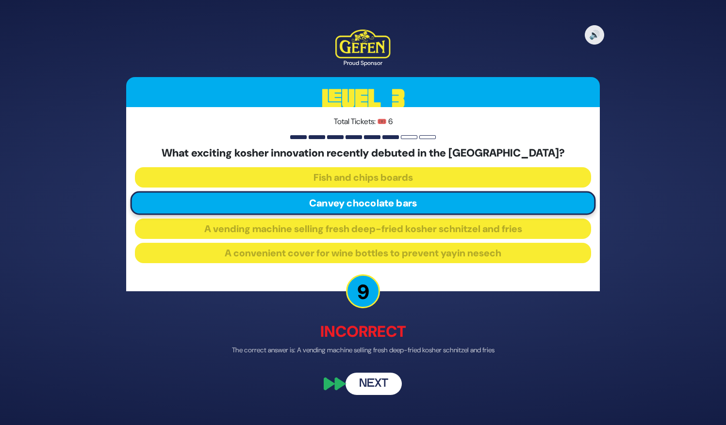
click at [373, 381] on button "Next" at bounding box center [373, 384] width 56 height 22
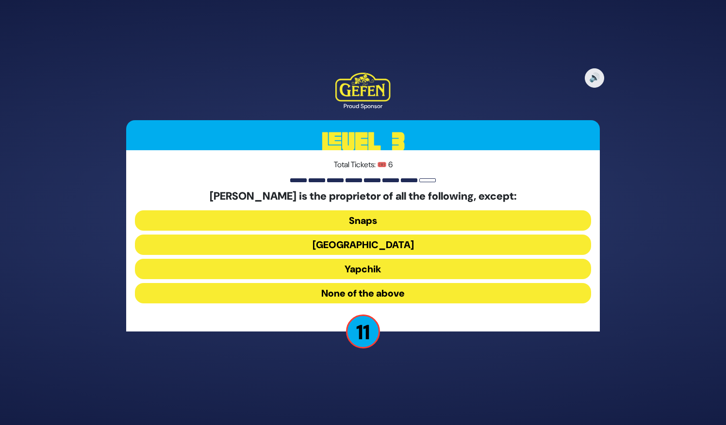
click at [367, 283] on button "Yapchik" at bounding box center [363, 293] width 456 height 20
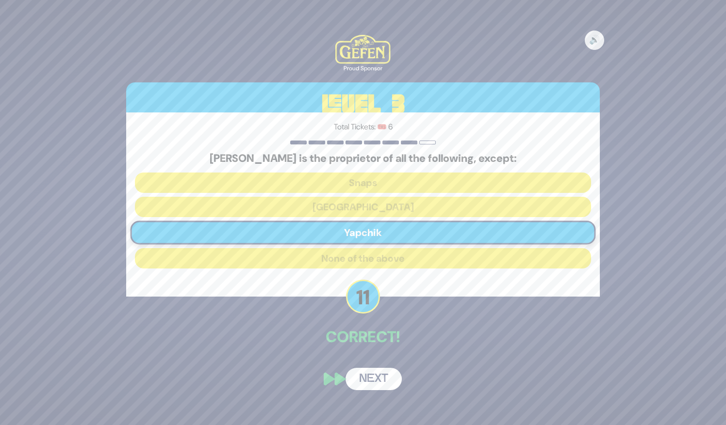
click at [366, 380] on button "Next" at bounding box center [373, 379] width 56 height 22
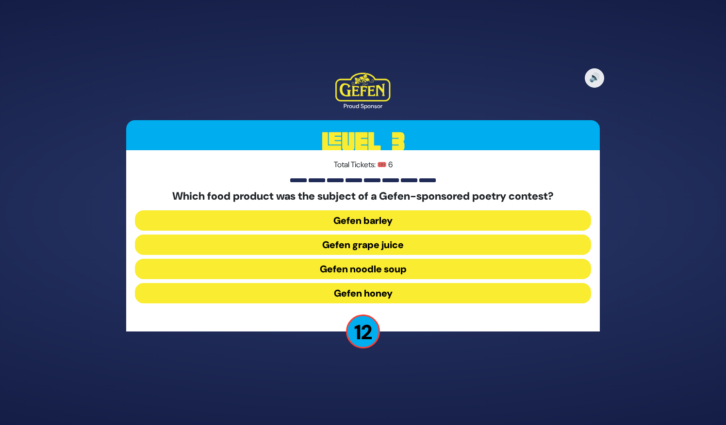
click at [369, 283] on button "Gefen noodle soup" at bounding box center [363, 293] width 456 height 20
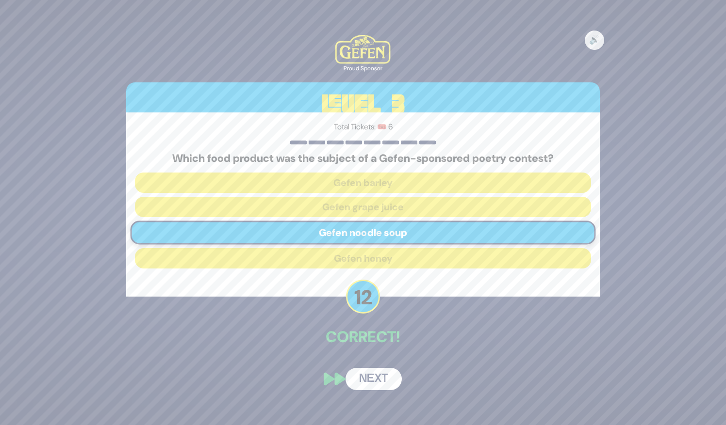
click at [367, 383] on button "Next" at bounding box center [373, 379] width 56 height 22
